Goal: Register for event/course

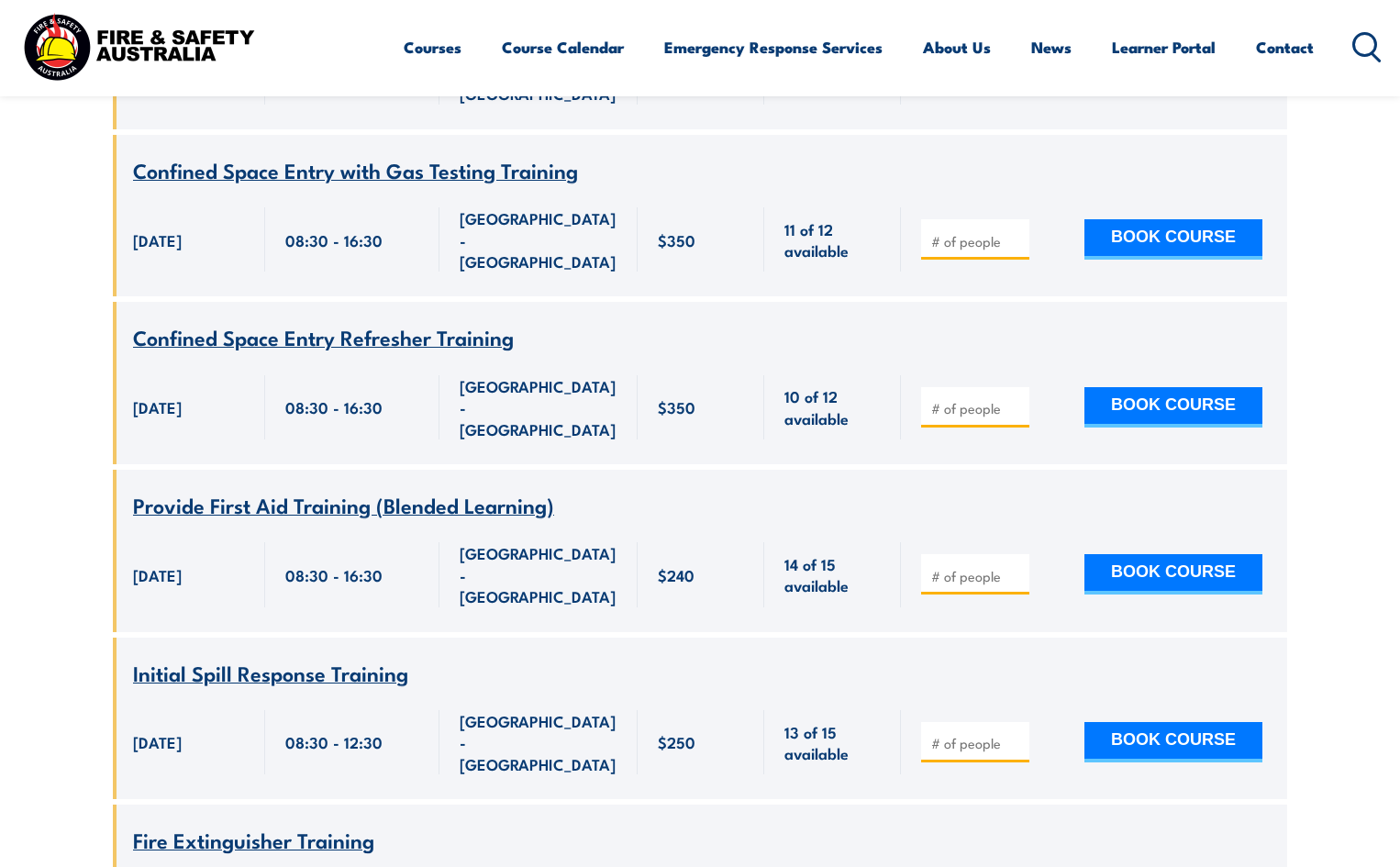
scroll to position [5378, 0]
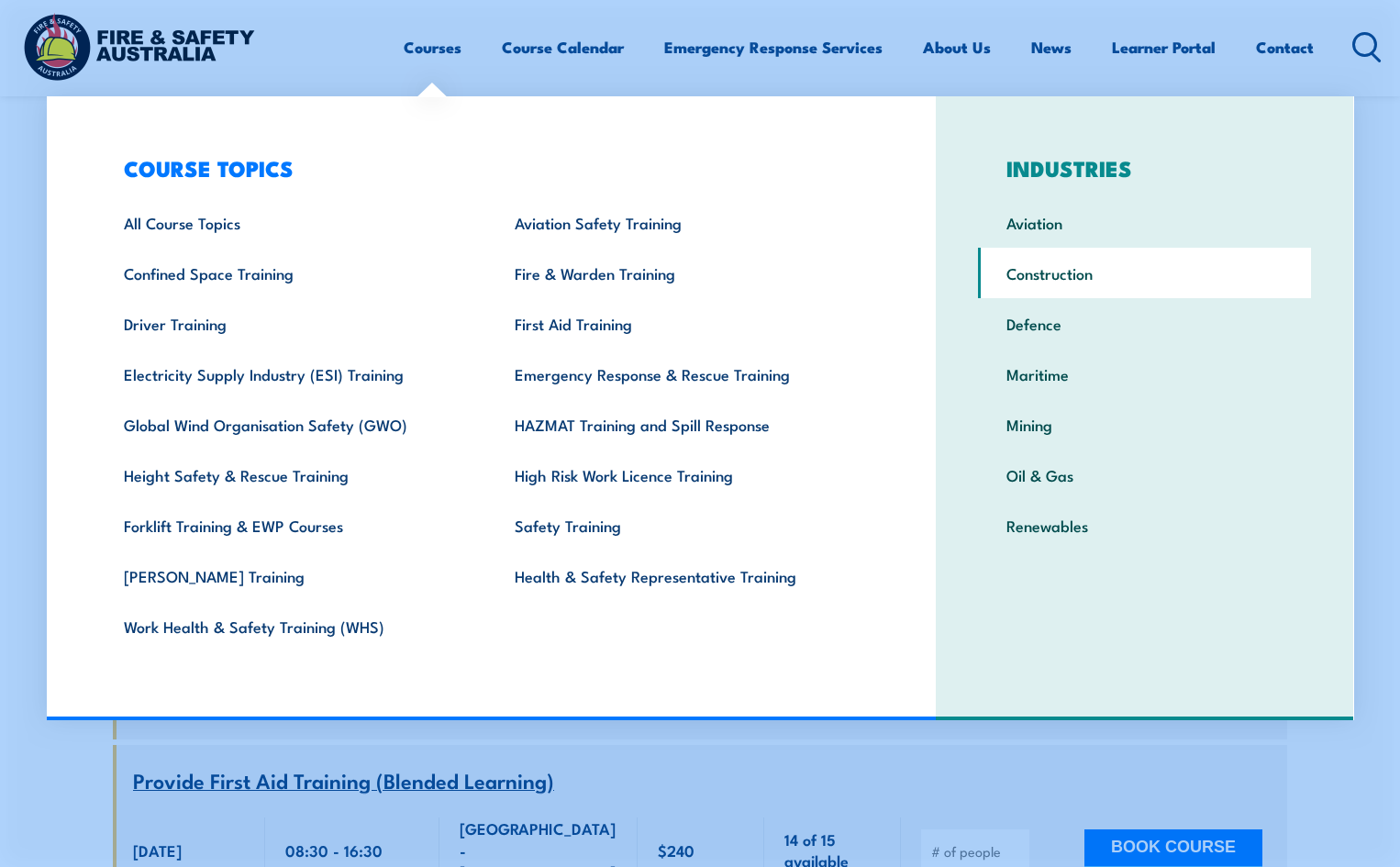
click at [1055, 267] on link "Construction" at bounding box center [1145, 273] width 333 height 50
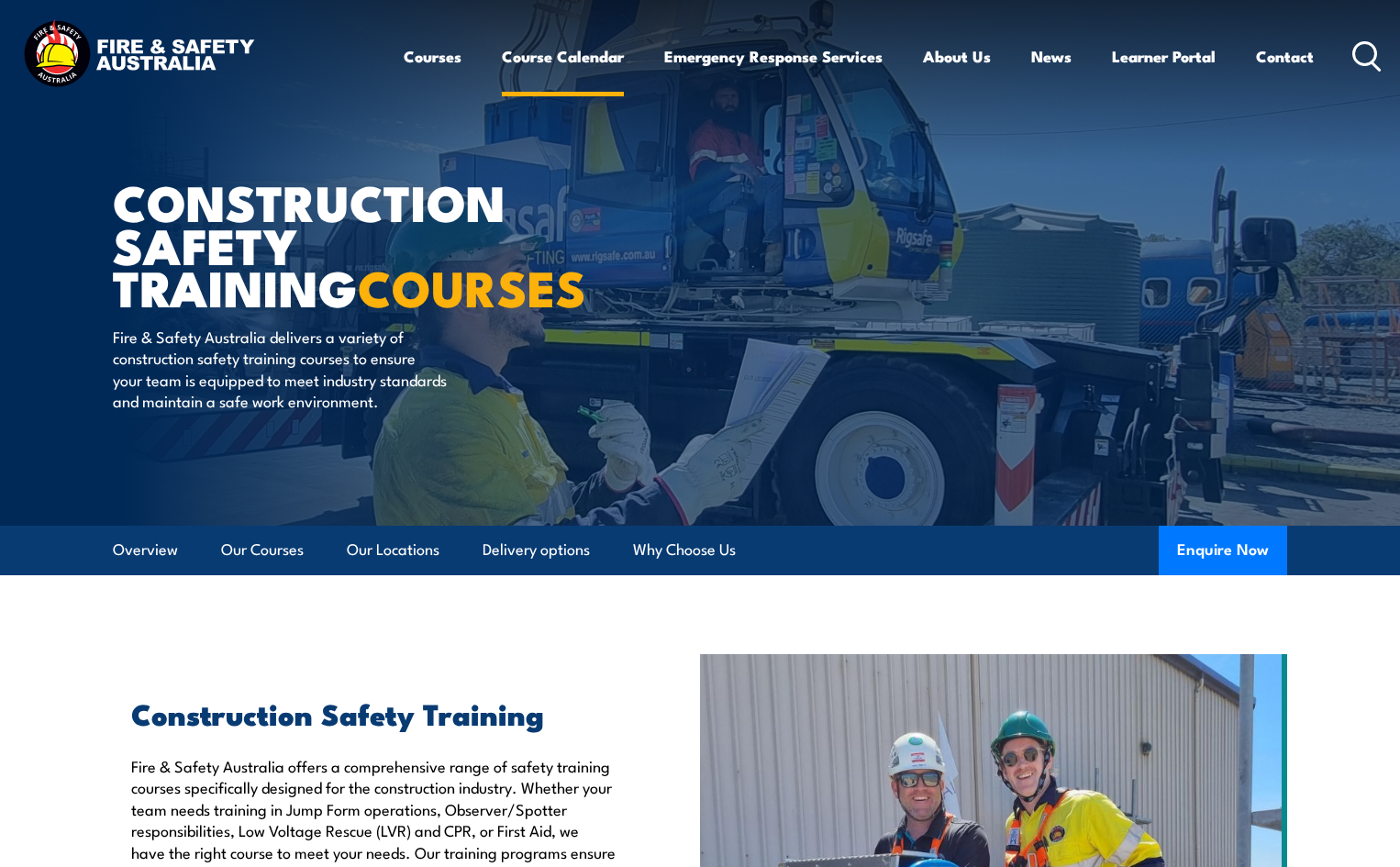
click at [585, 55] on link "Course Calendar" at bounding box center [562, 57] width 122 height 48
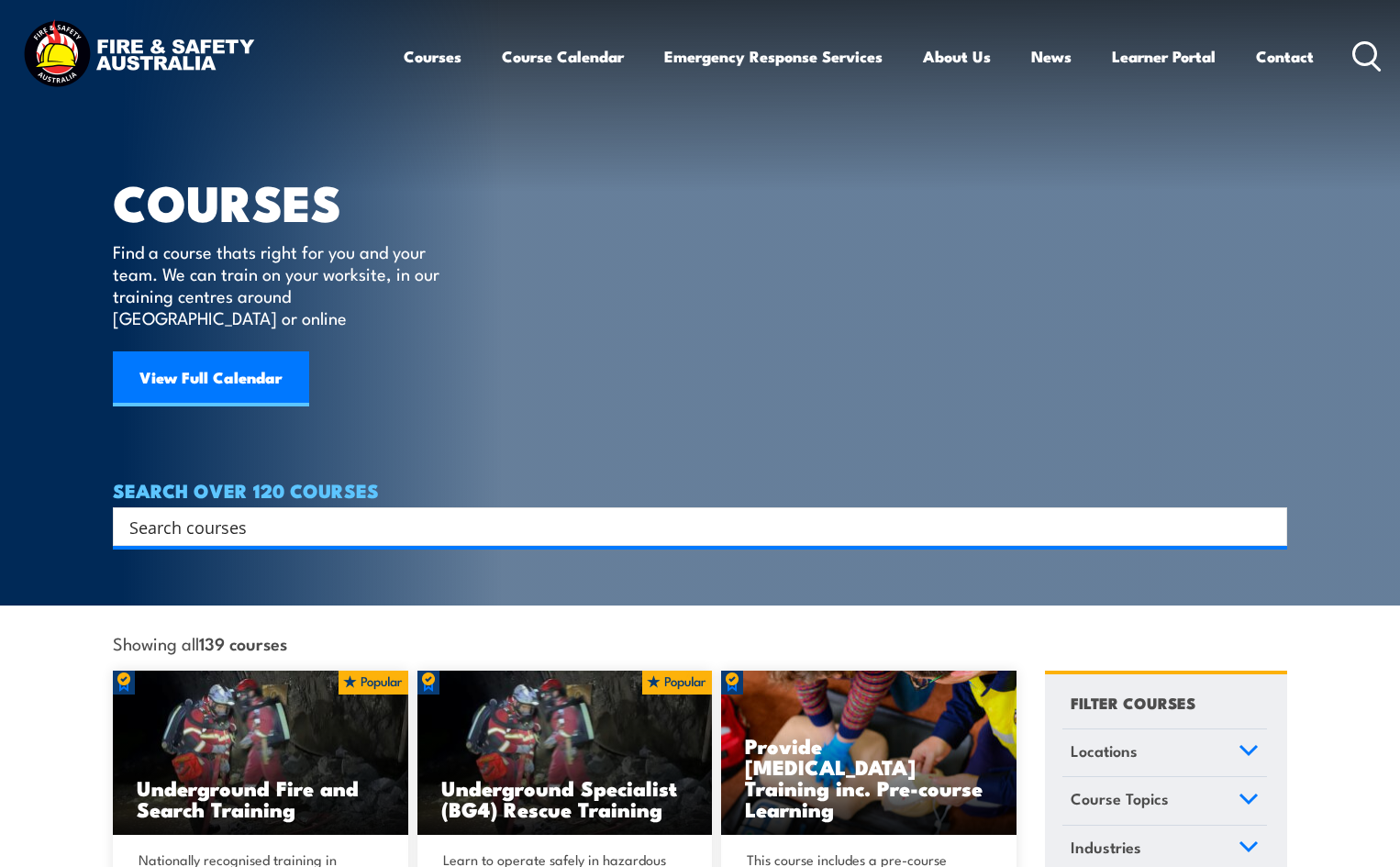
click at [243, 513] on input "Search input" at bounding box center [687, 527] width 1118 height 28
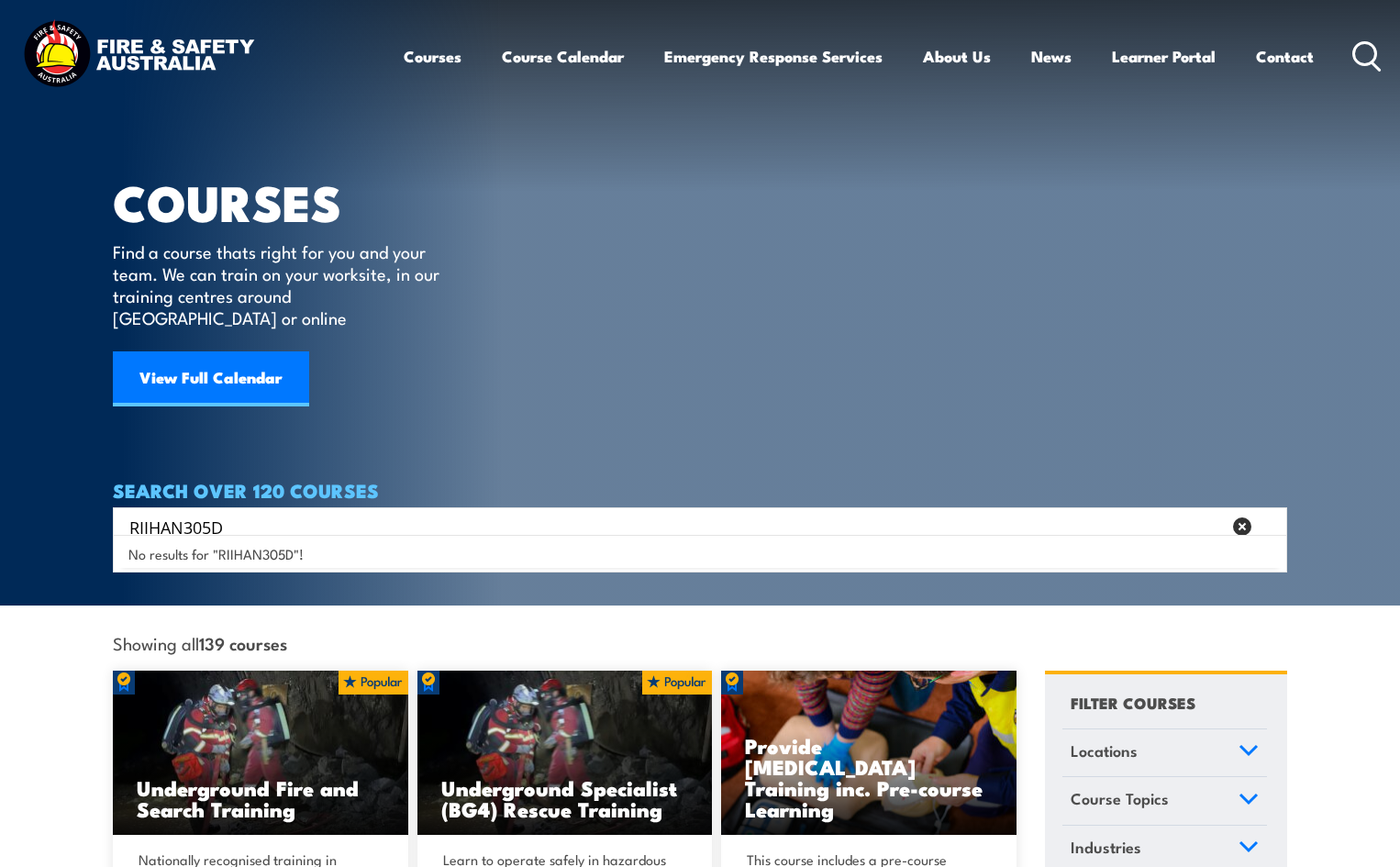
type input "RIIHAN305D"
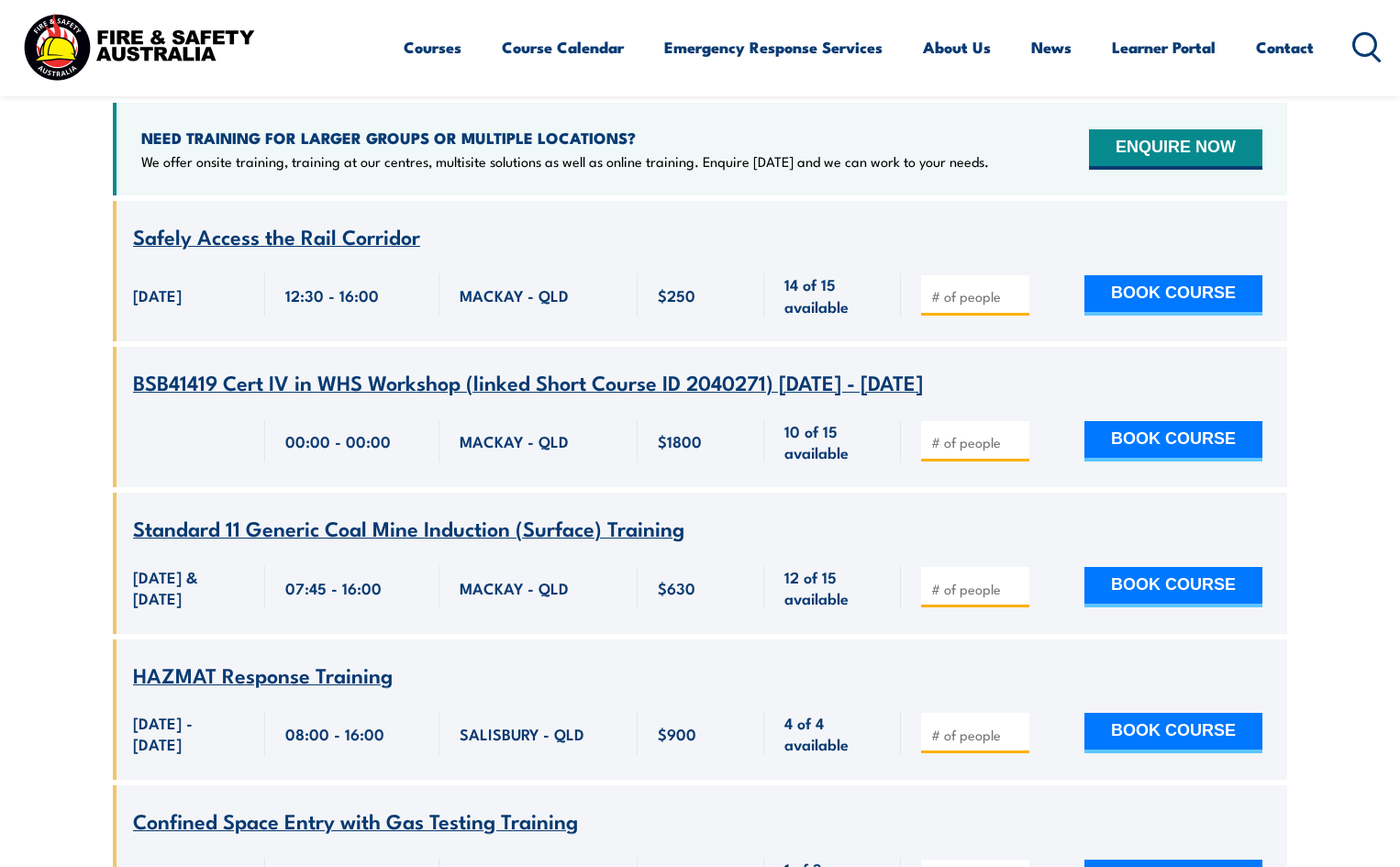
scroll to position [734, 0]
